Goal: Transaction & Acquisition: Download file/media

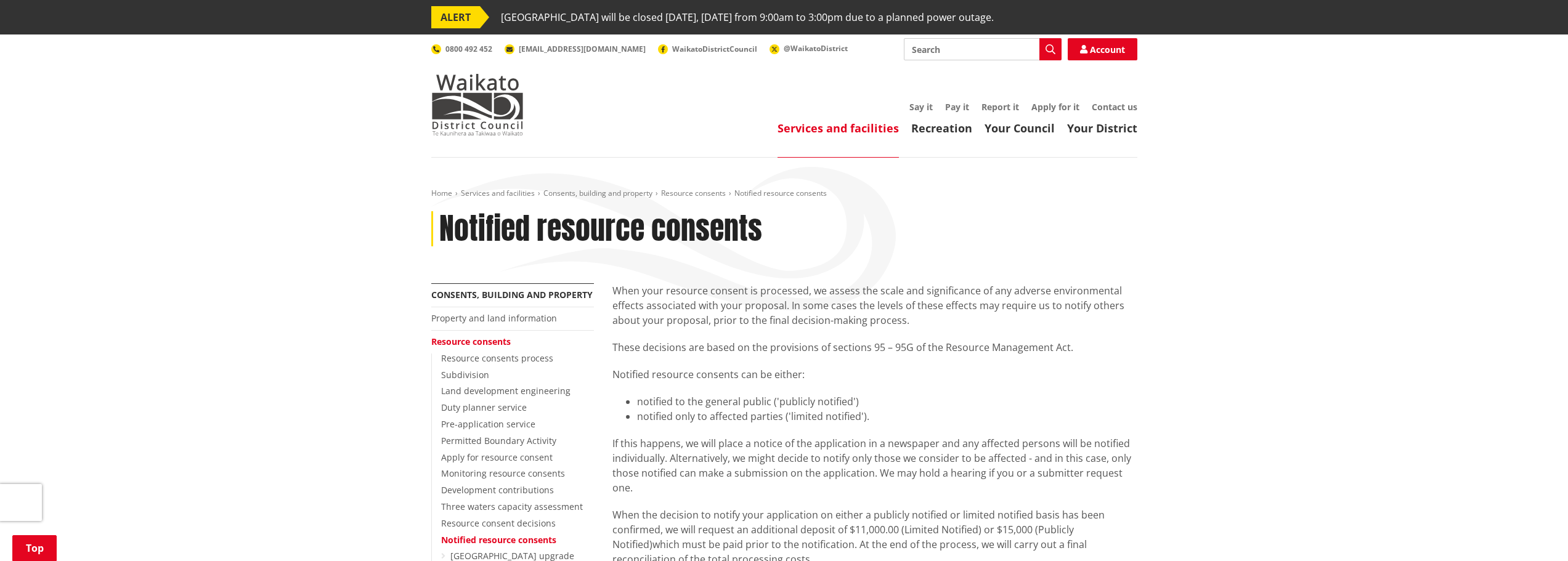
scroll to position [493, 0]
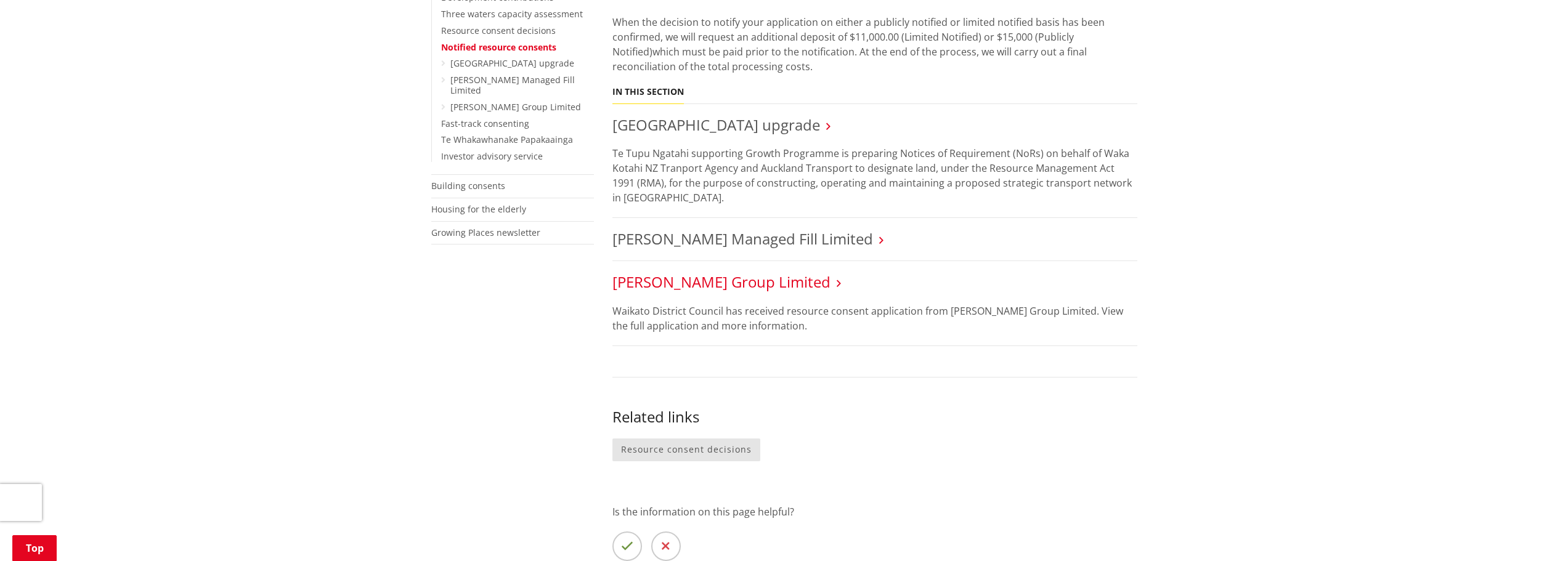
click at [757, 275] on link "[PERSON_NAME] Group Limited" at bounding box center [722, 282] width 218 height 21
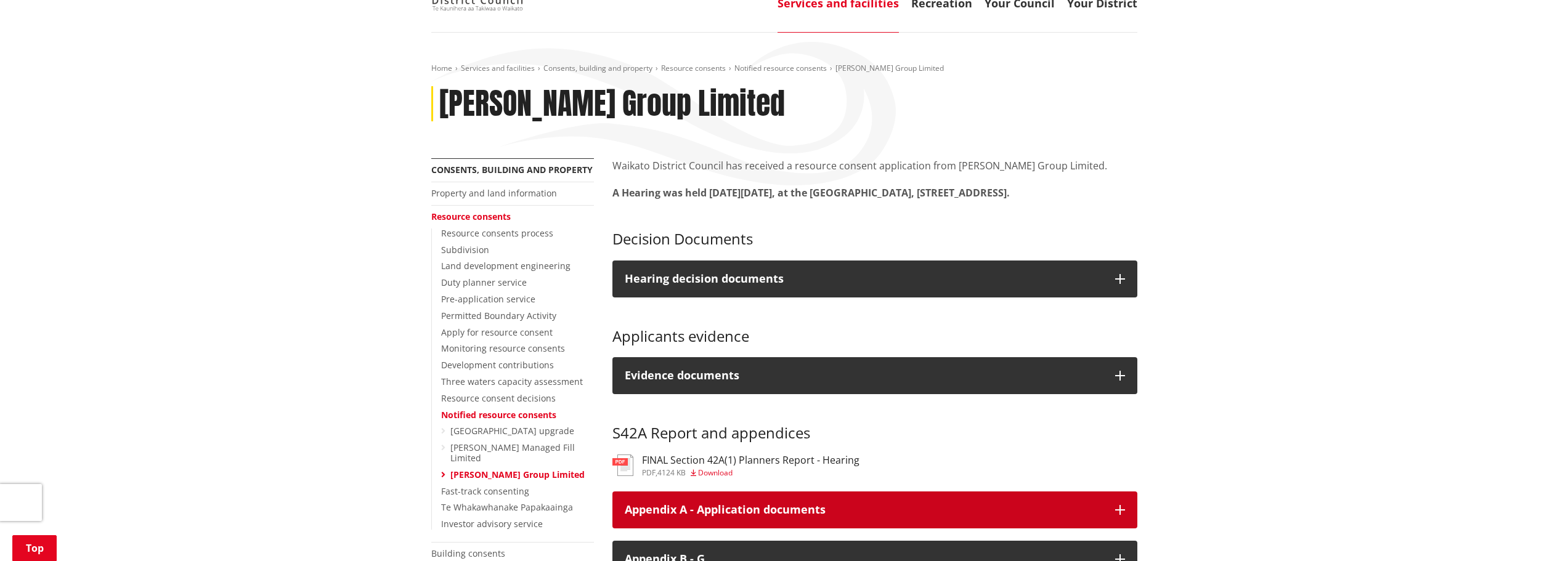
scroll to position [123, 0]
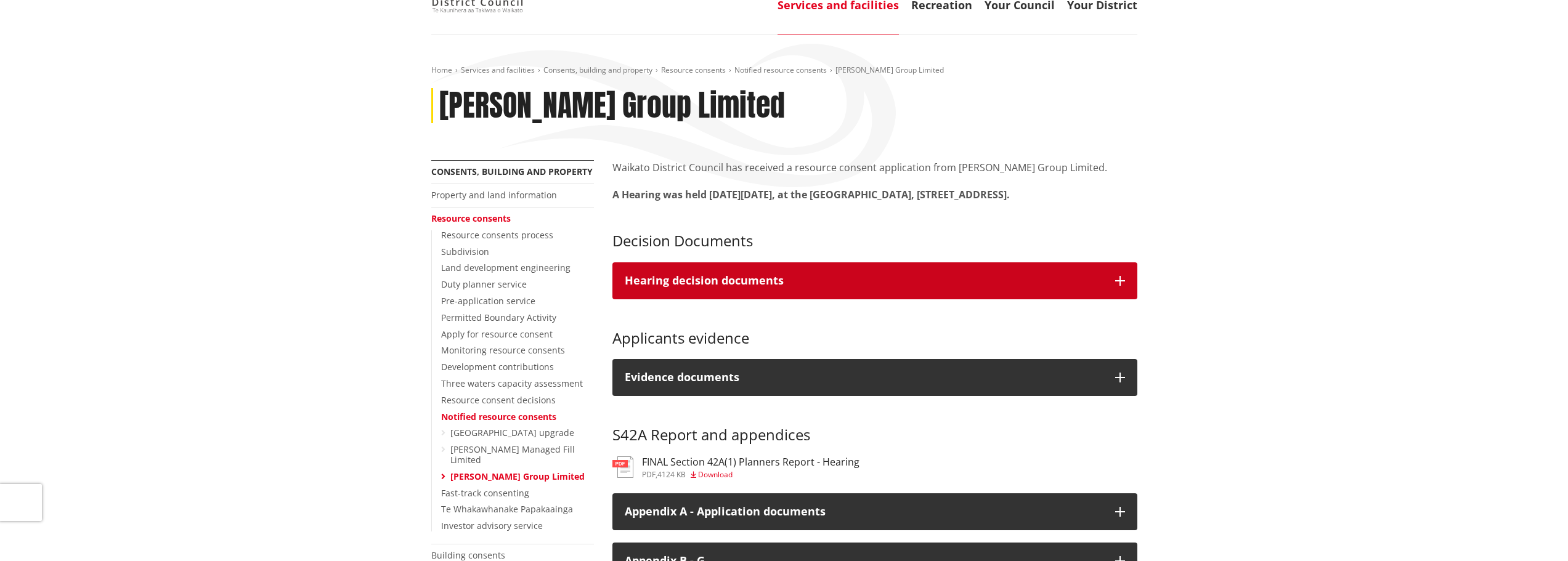
click at [1117, 286] on icon "button" at bounding box center [1120, 281] width 10 height 10
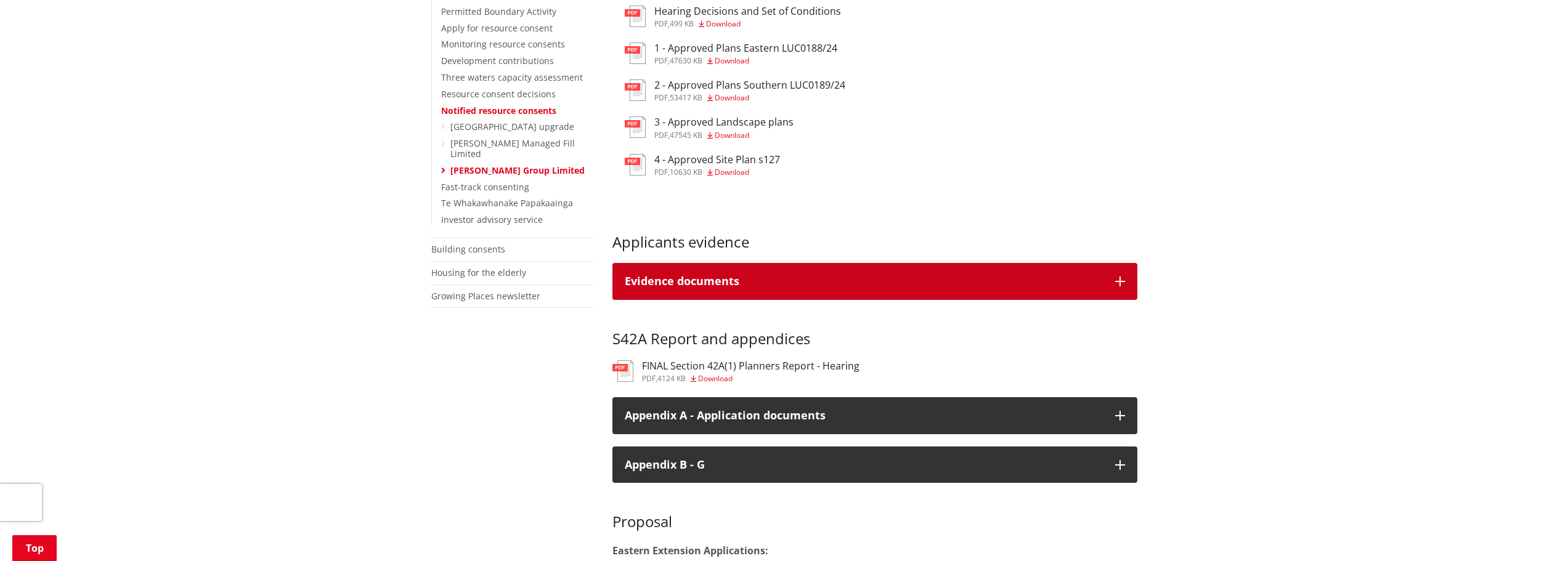
scroll to position [432, 0]
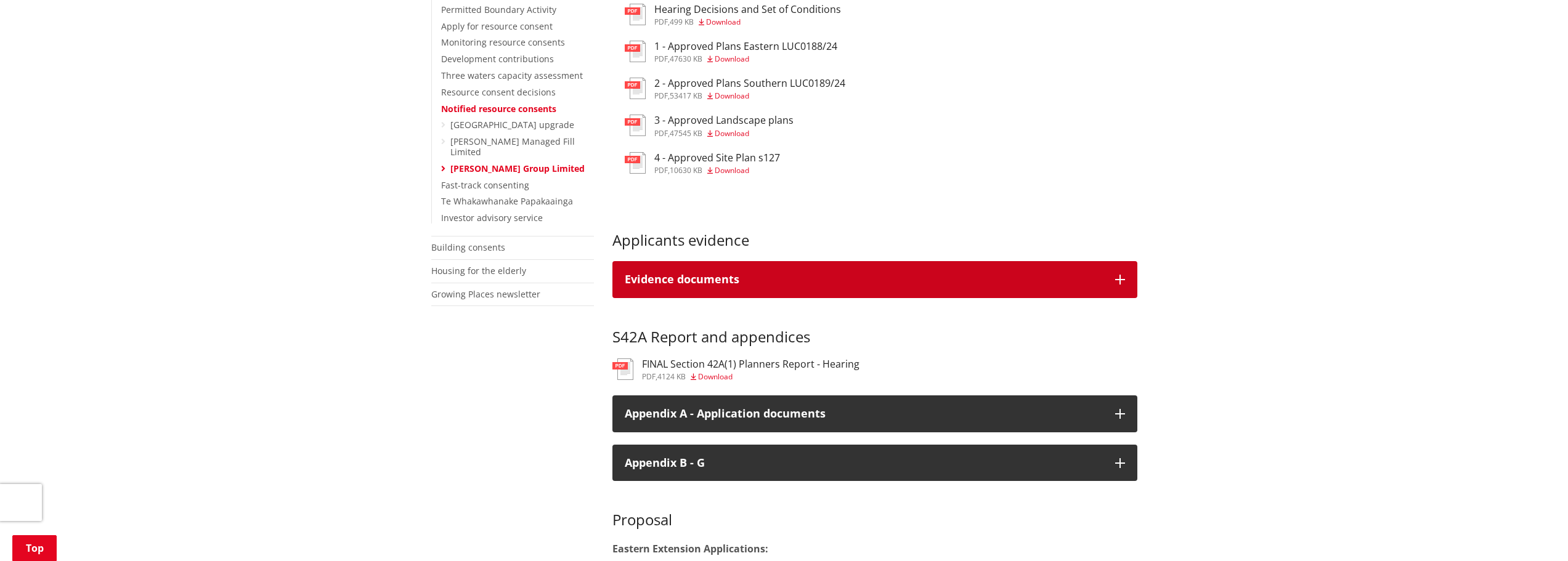
click at [1083, 286] on div "Evidence documents" at bounding box center [864, 279] width 478 height 12
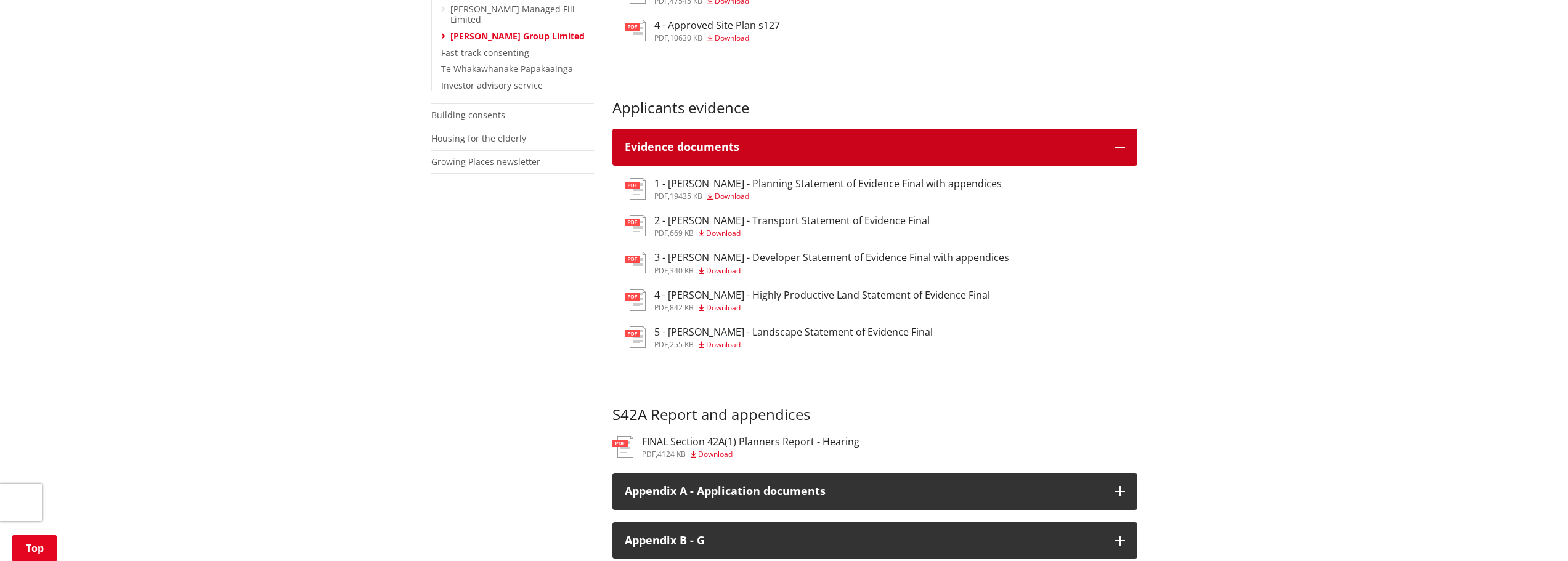
scroll to position [739, 0]
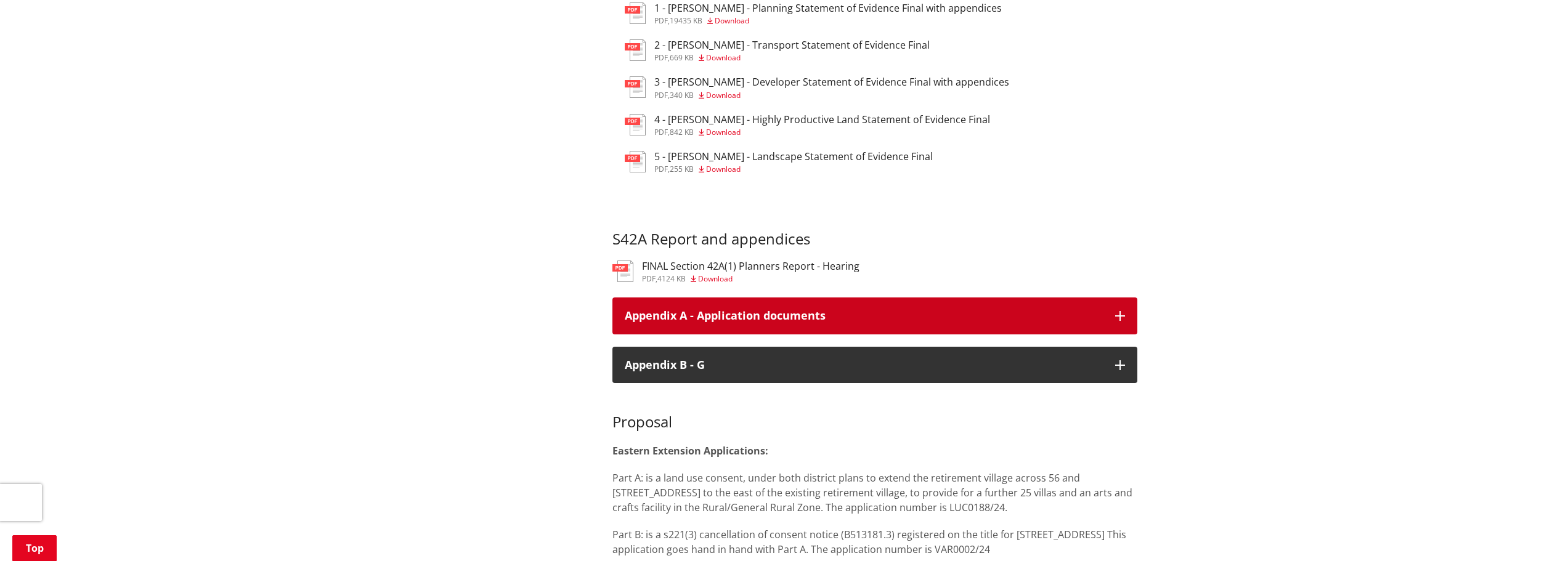
click at [1107, 321] on button "Appendix A - Application documents" at bounding box center [875, 316] width 525 height 37
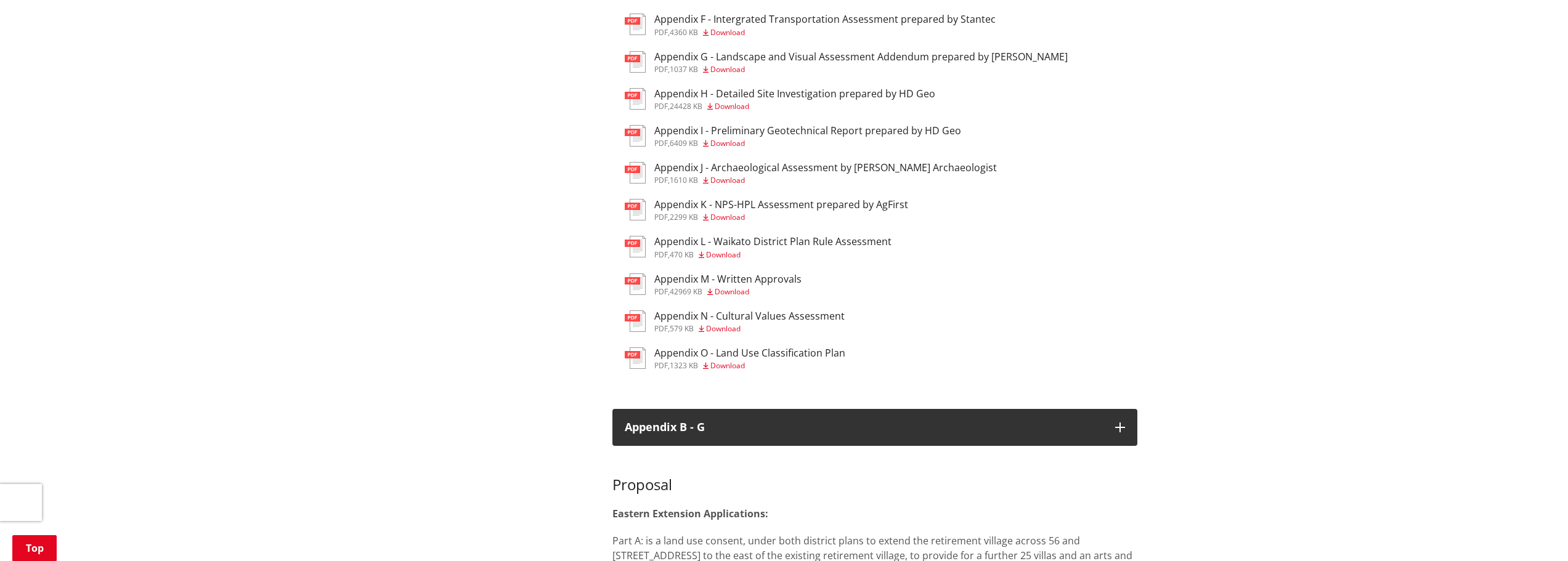
scroll to position [1417, 0]
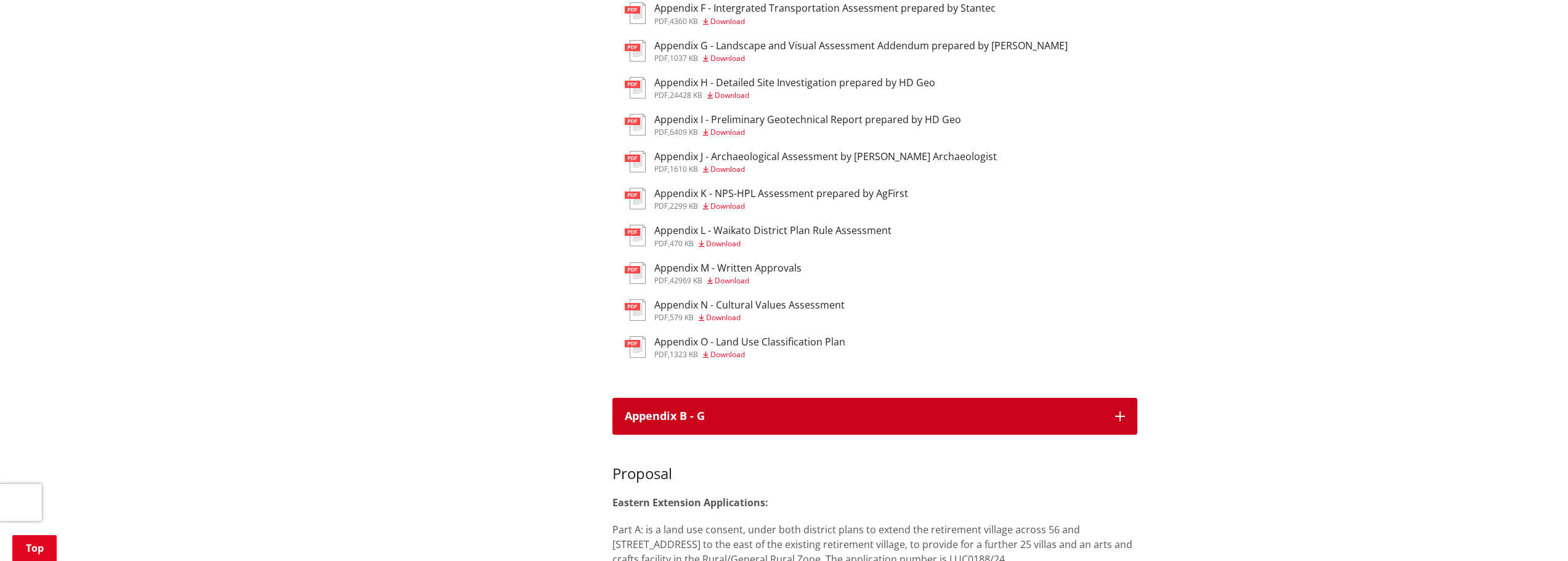
click at [1119, 422] on icon "button" at bounding box center [1120, 417] width 10 height 10
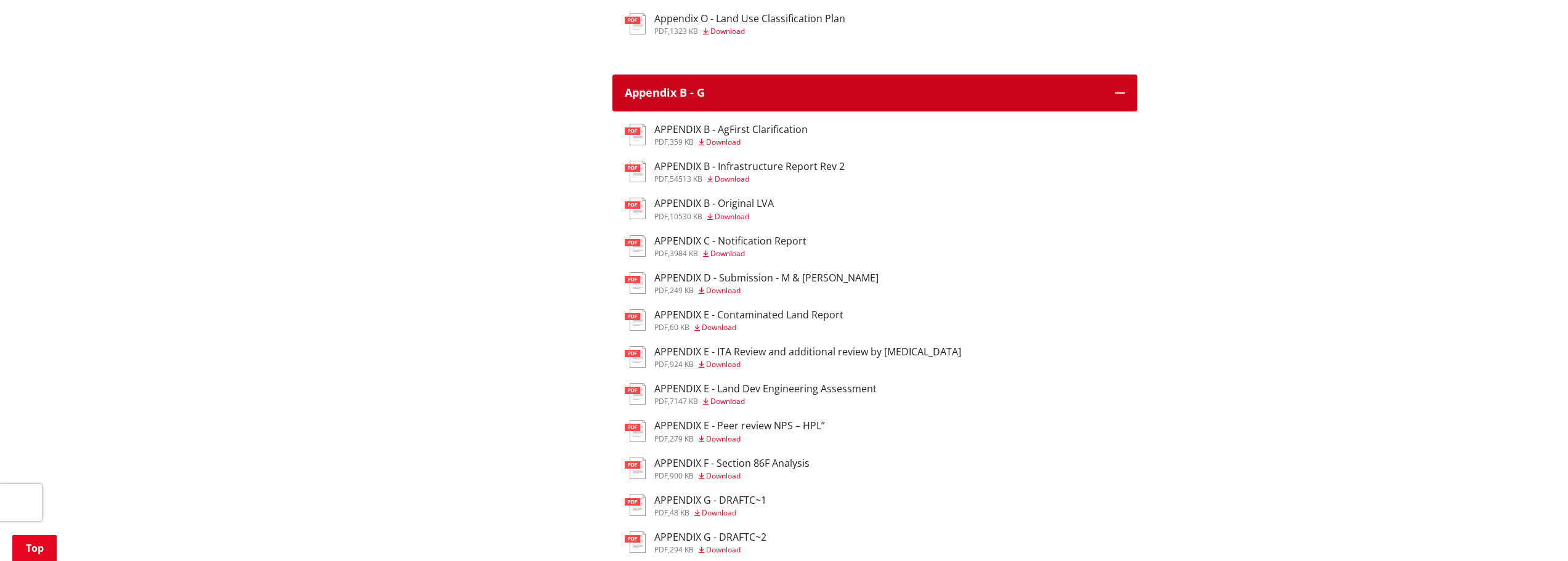
scroll to position [1848, 0]
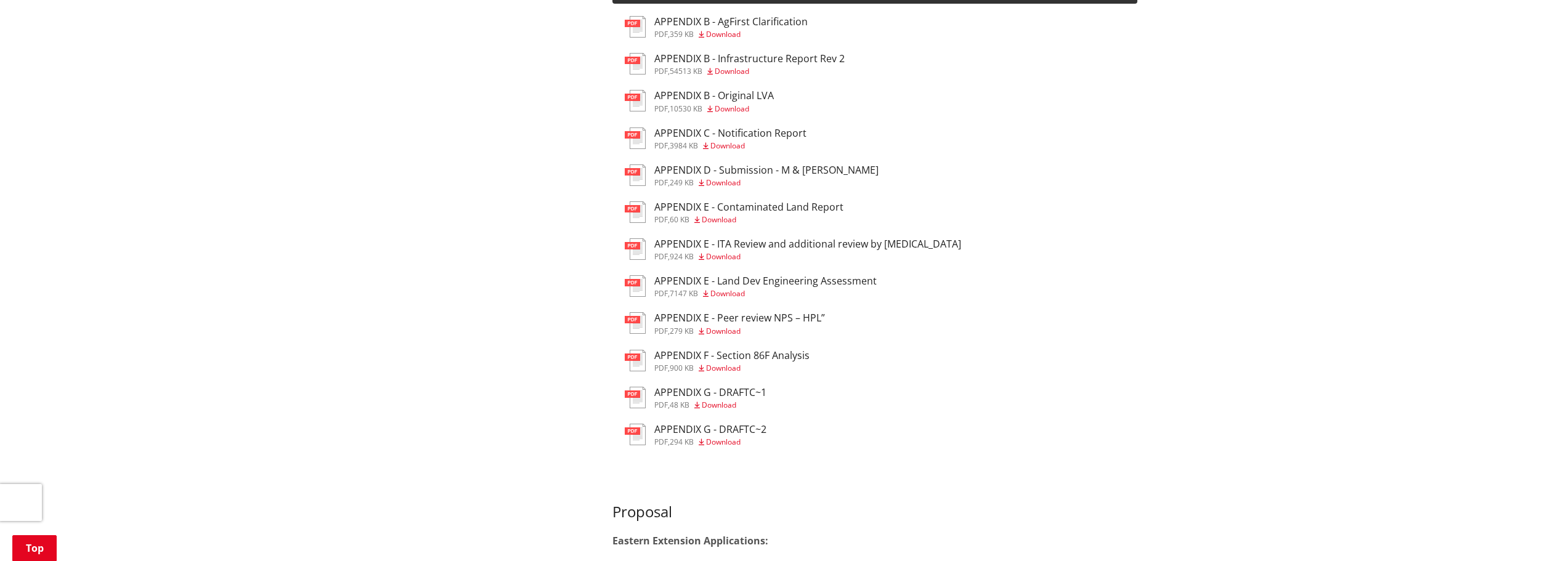
click at [738, 151] on span "Download" at bounding box center [727, 146] width 35 height 11
